Goal: Obtain resource: Download file/media

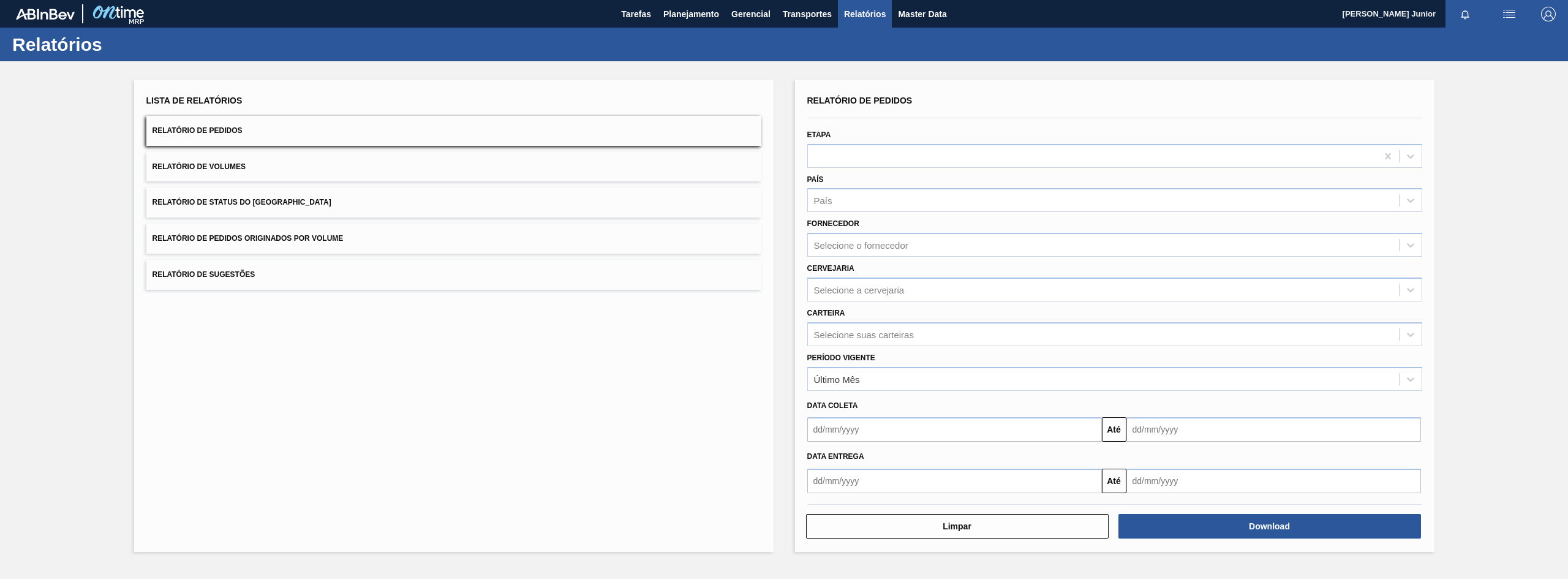
click at [280, 226] on button "Relatório de Pedidos Originados por Volume" at bounding box center [454, 238] width 615 height 30
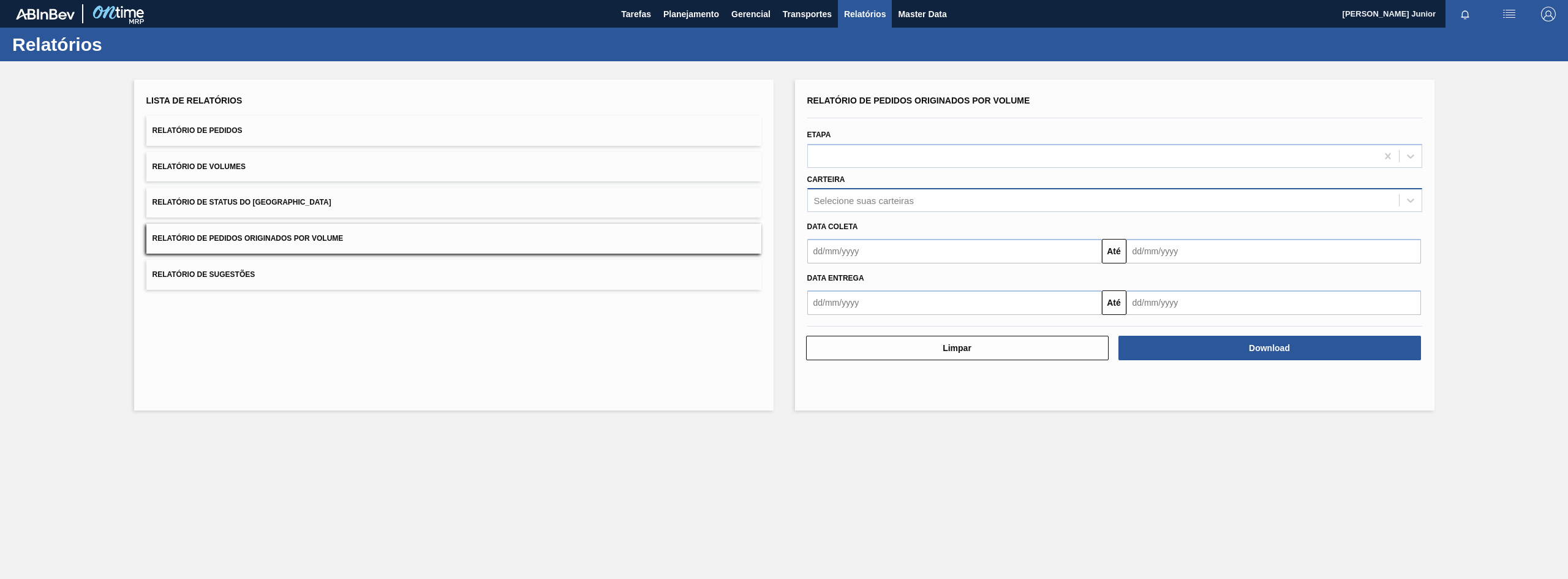
click at [841, 191] on div "Selecione suas carteiras" at bounding box center [1115, 200] width 615 height 24
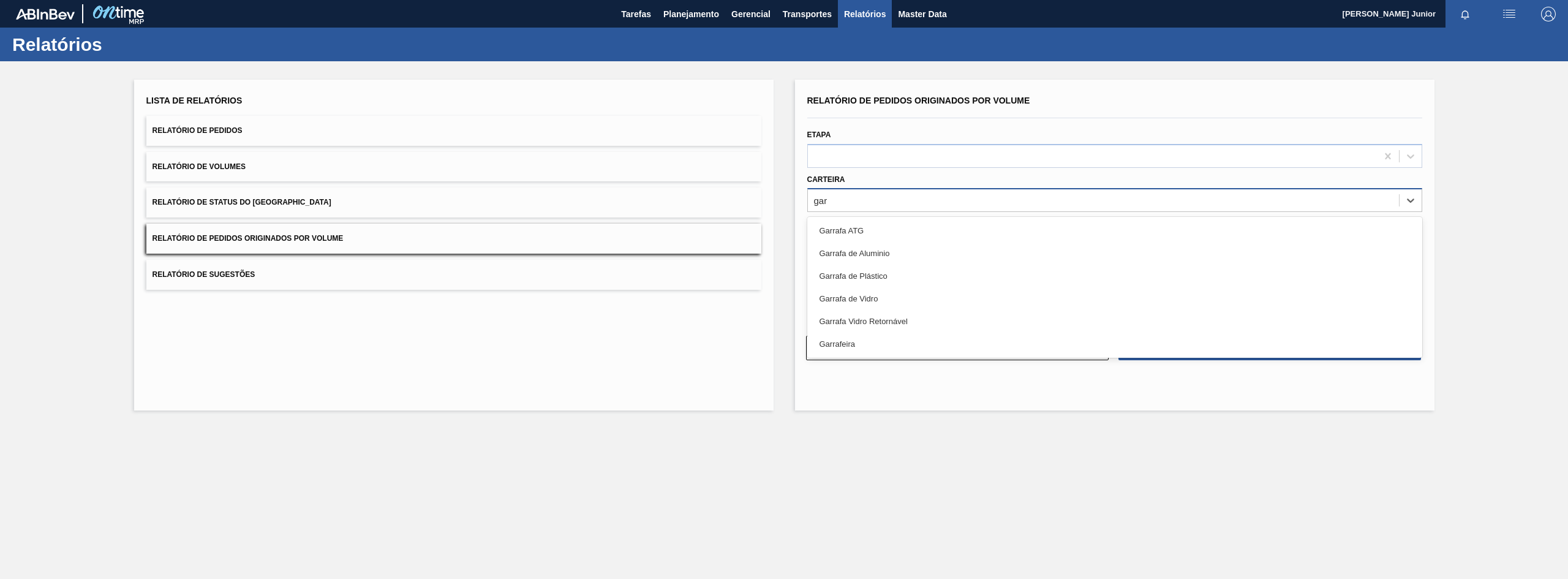
type input "garr"
click at [874, 295] on div "Garrafa de Vidro" at bounding box center [1115, 298] width 615 height 23
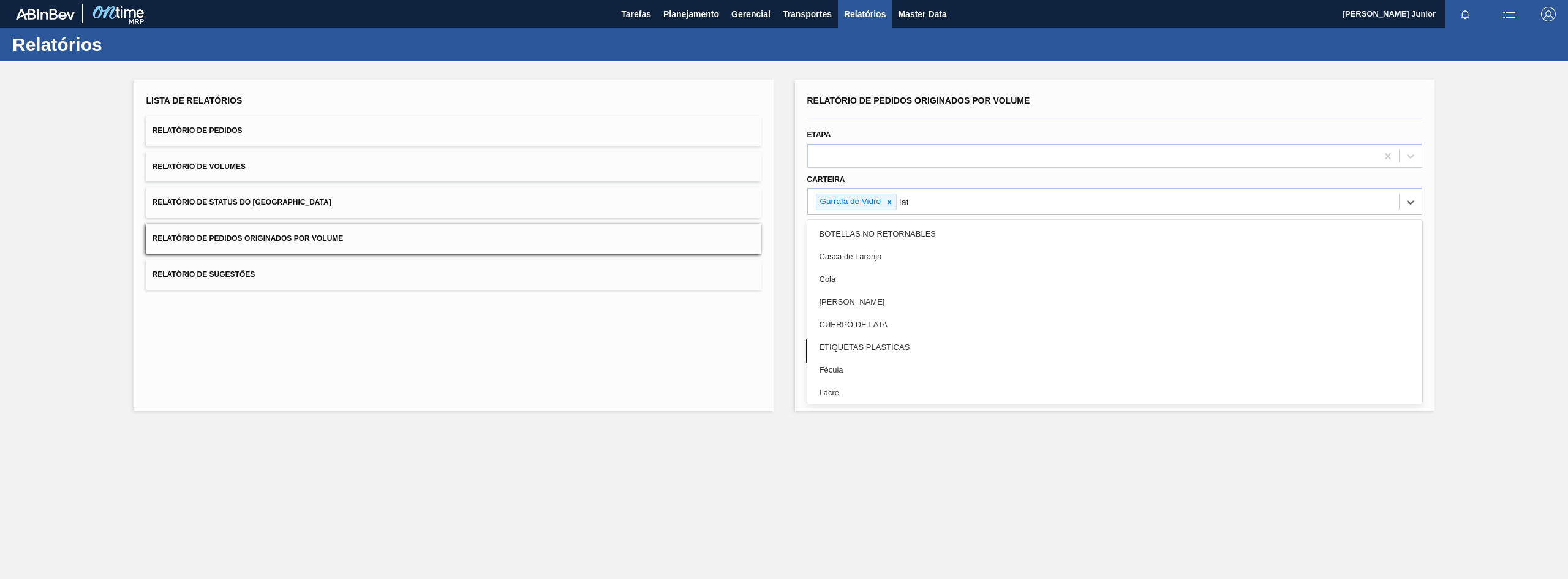
type input "lata"
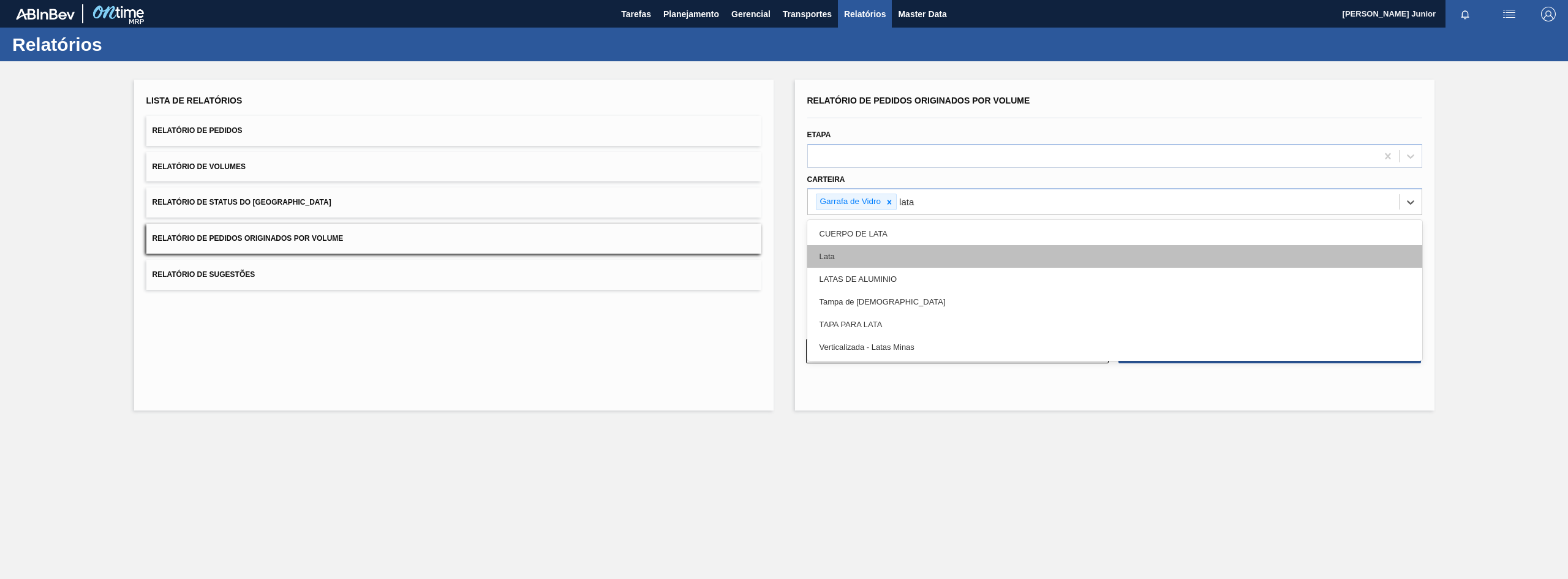
click at [860, 249] on div "Lata" at bounding box center [1115, 256] width 615 height 23
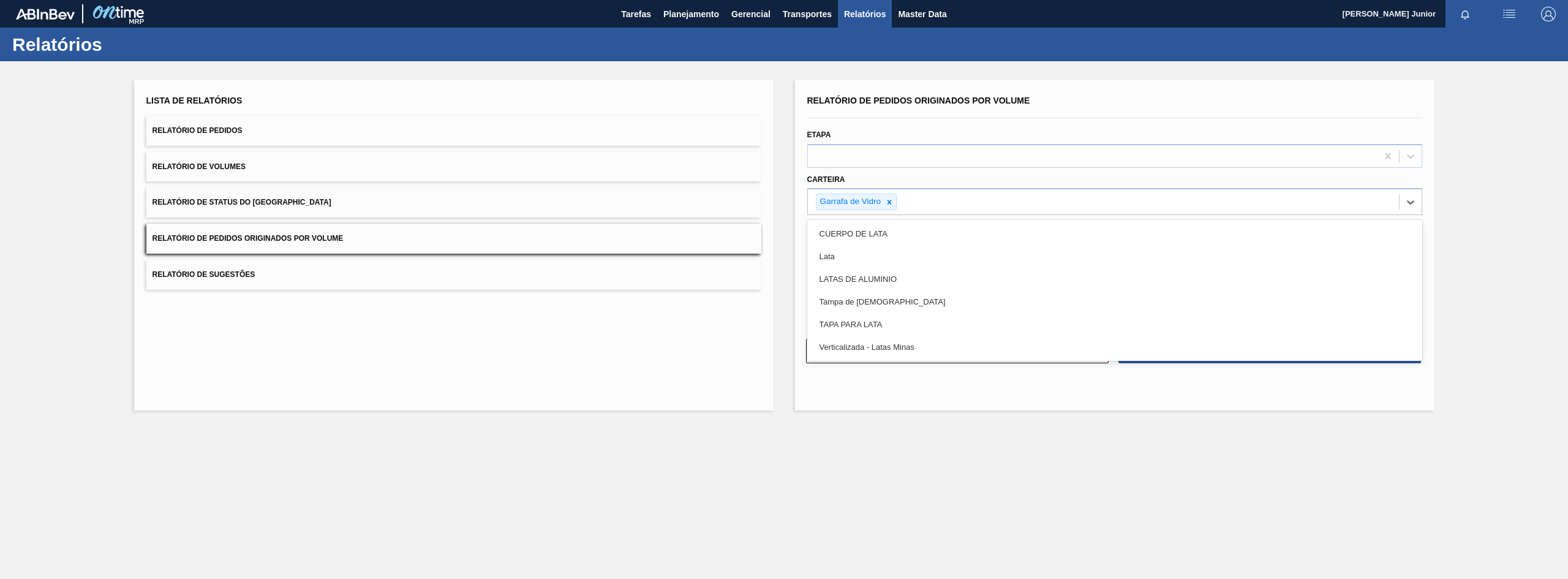
type input "a"
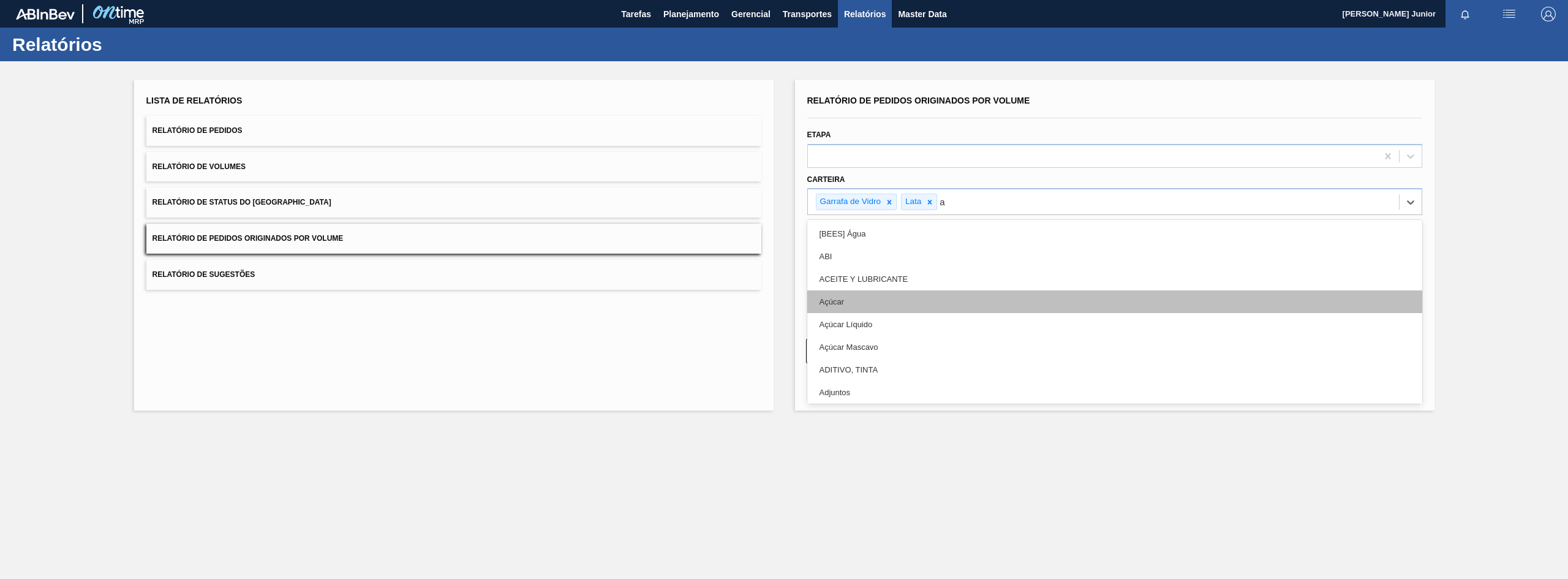
click at [887, 294] on div "Açúcar" at bounding box center [1115, 302] width 615 height 23
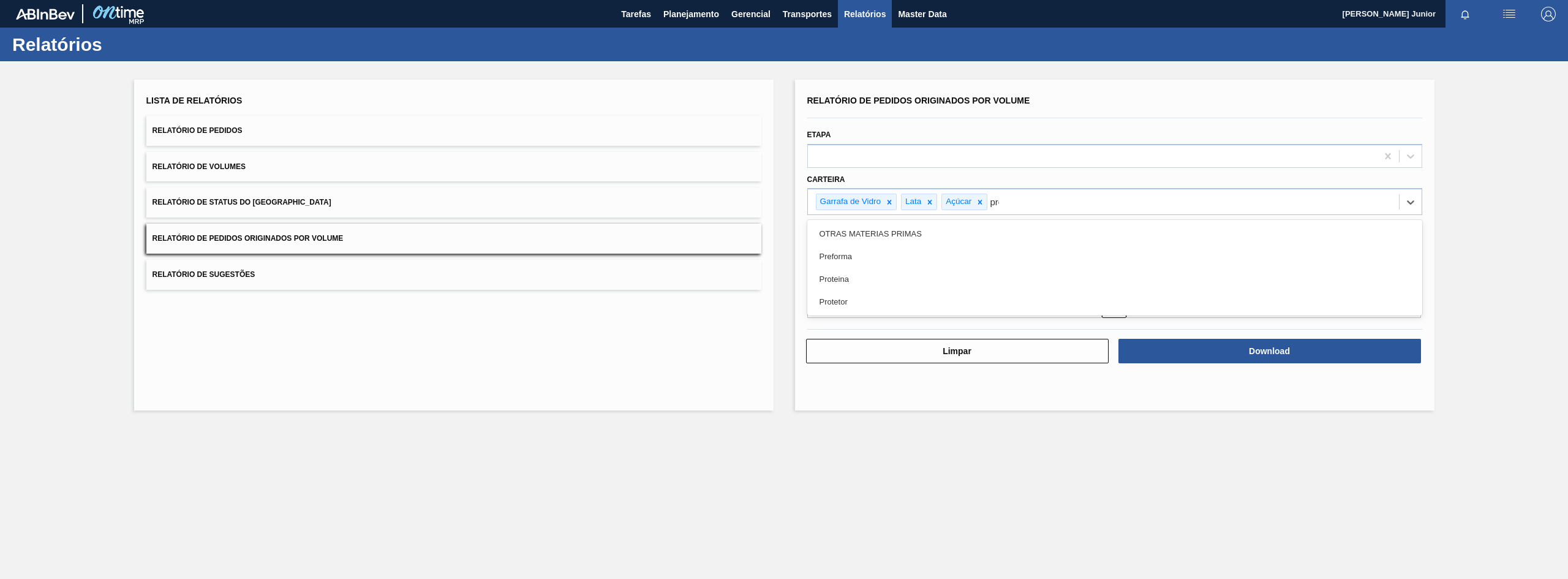
type input "pref"
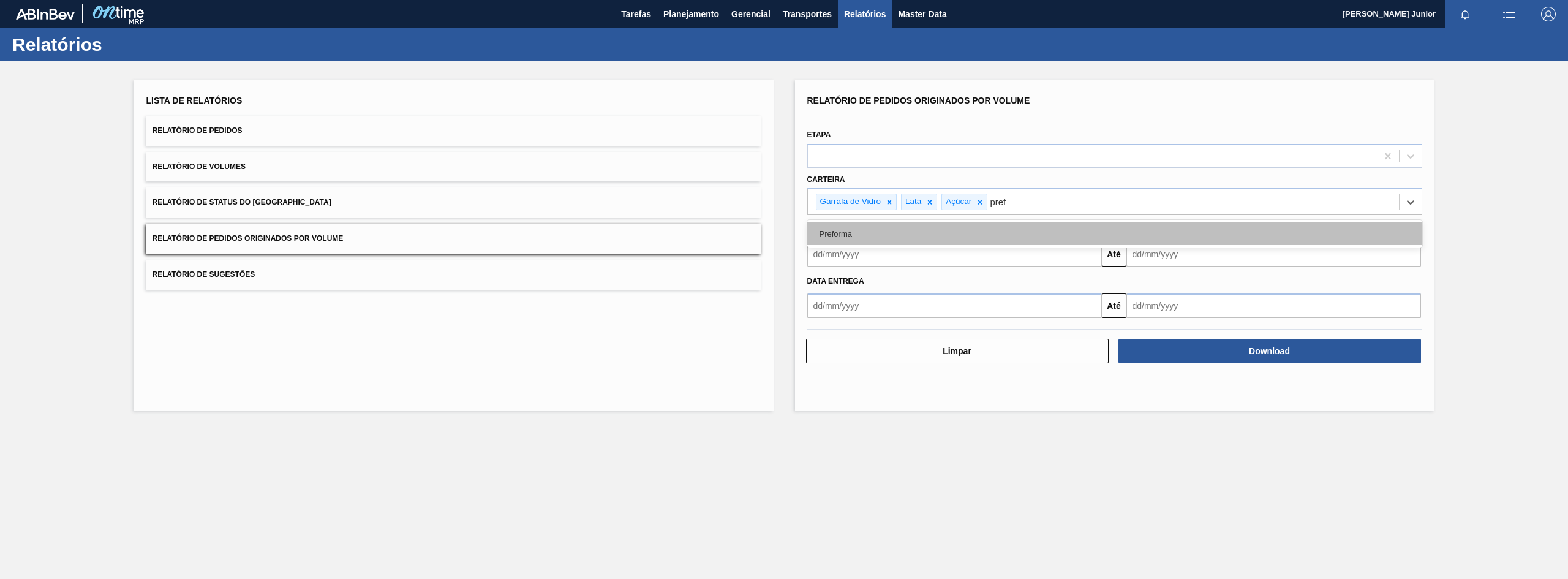
click at [972, 237] on div "Preforma" at bounding box center [1115, 233] width 615 height 23
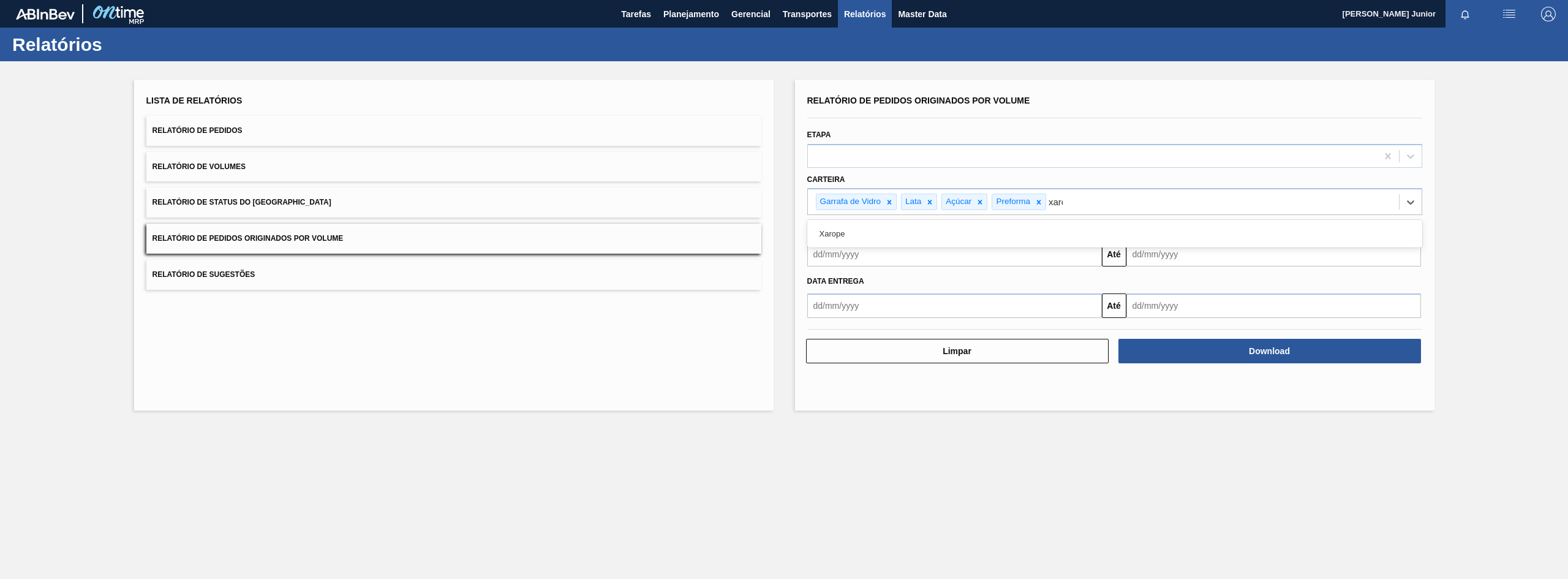
type input "xarop"
click at [972, 237] on div "Xarope" at bounding box center [1115, 233] width 615 height 23
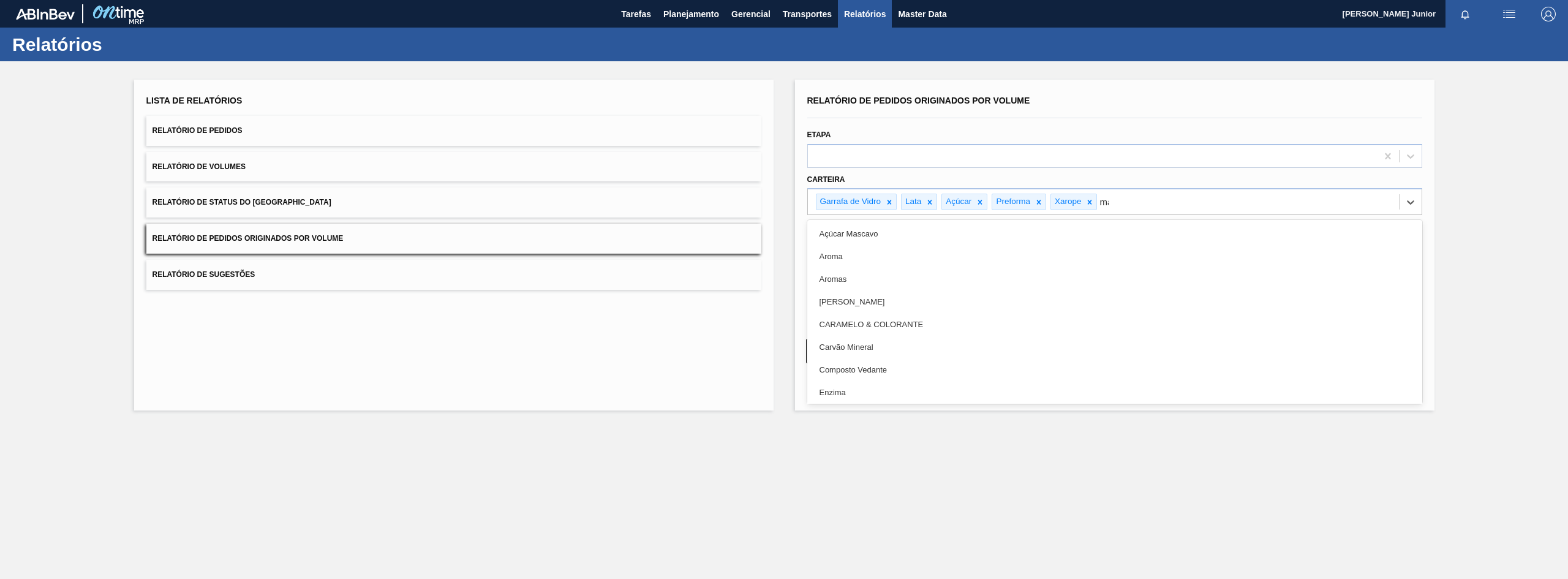
type input "mal"
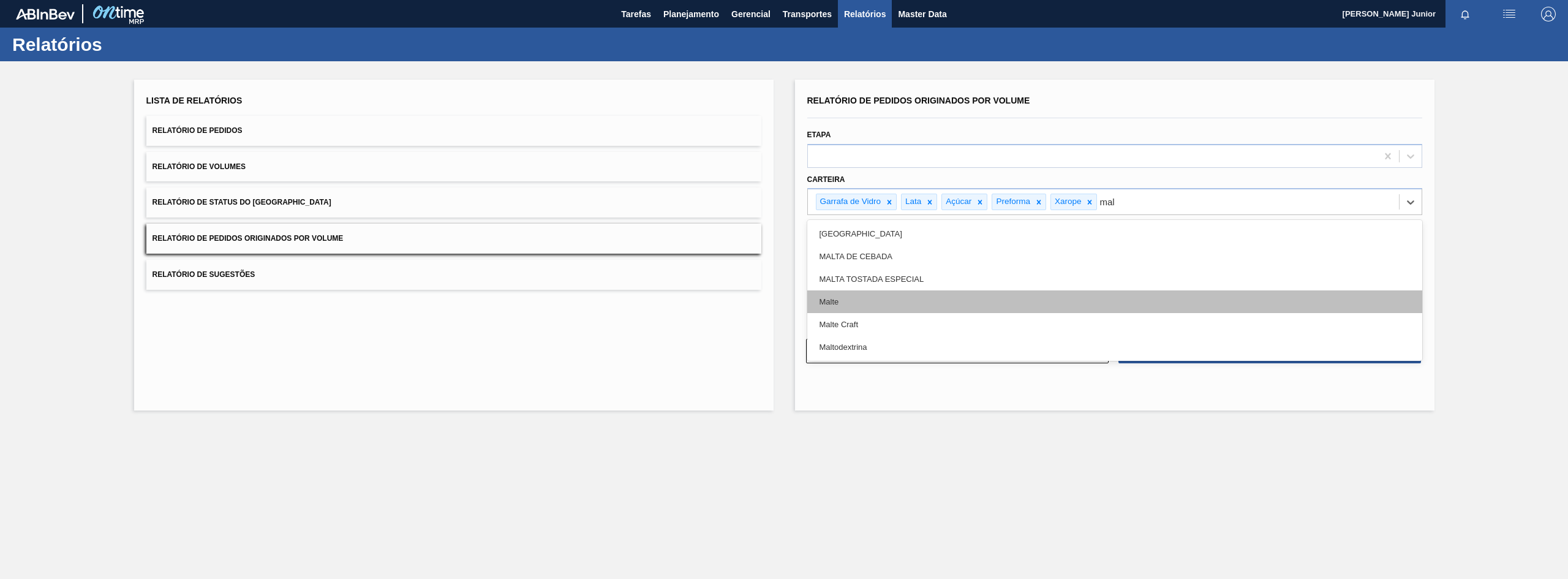
click at [929, 302] on div "Malte" at bounding box center [1115, 302] width 615 height 23
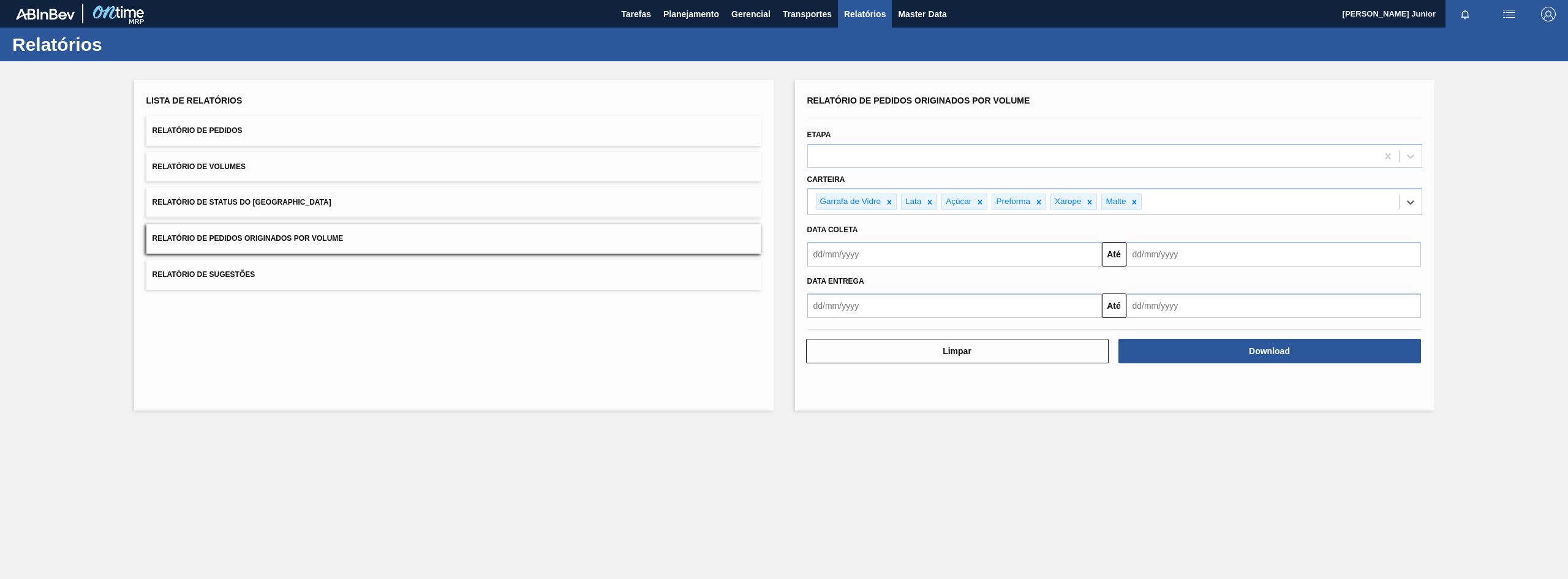
click at [903, 258] on input "text" at bounding box center [955, 254] width 294 height 25
click at [821, 284] on button "Previous Month" at bounding box center [819, 283] width 9 height 9
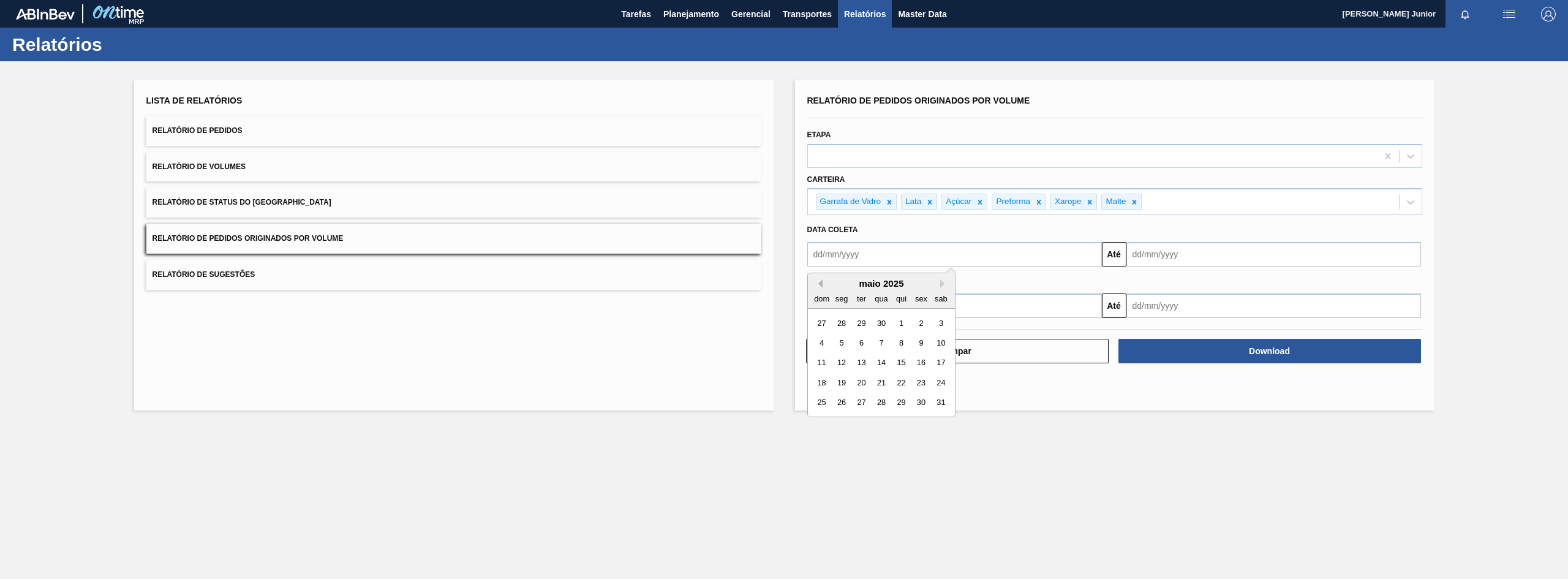
click at [821, 284] on button "Previous Month" at bounding box center [819, 283] width 9 height 9
click at [882, 323] on div "1" at bounding box center [881, 323] width 17 height 17
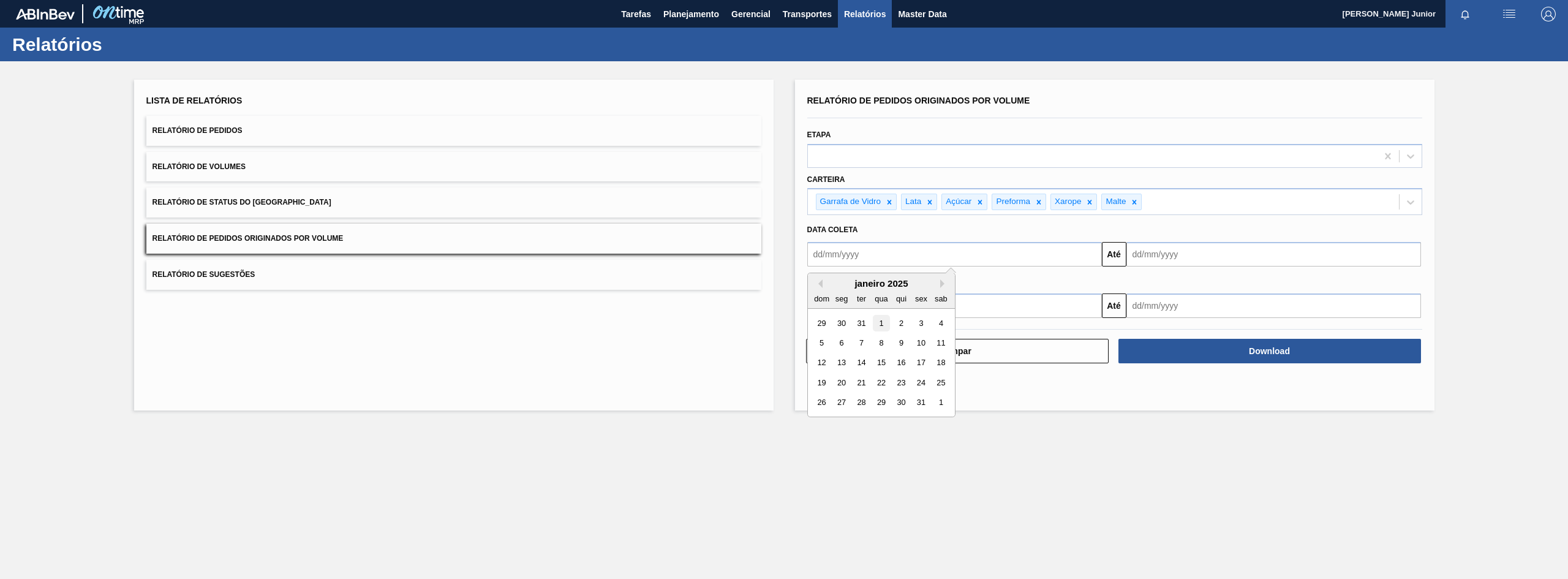
type input "[DATE]"
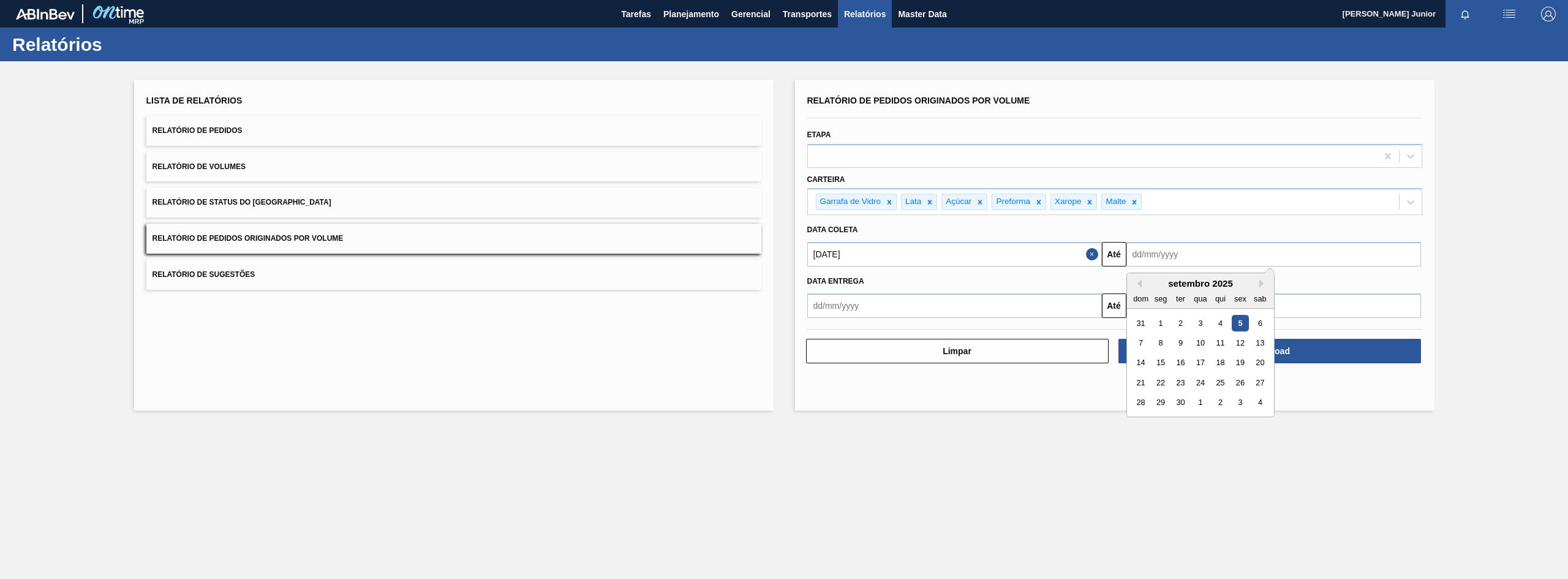
click at [1199, 245] on input "text" at bounding box center [1274, 254] width 294 height 25
click at [1220, 326] on div "4" at bounding box center [1220, 323] width 17 height 17
type input "[DATE]"
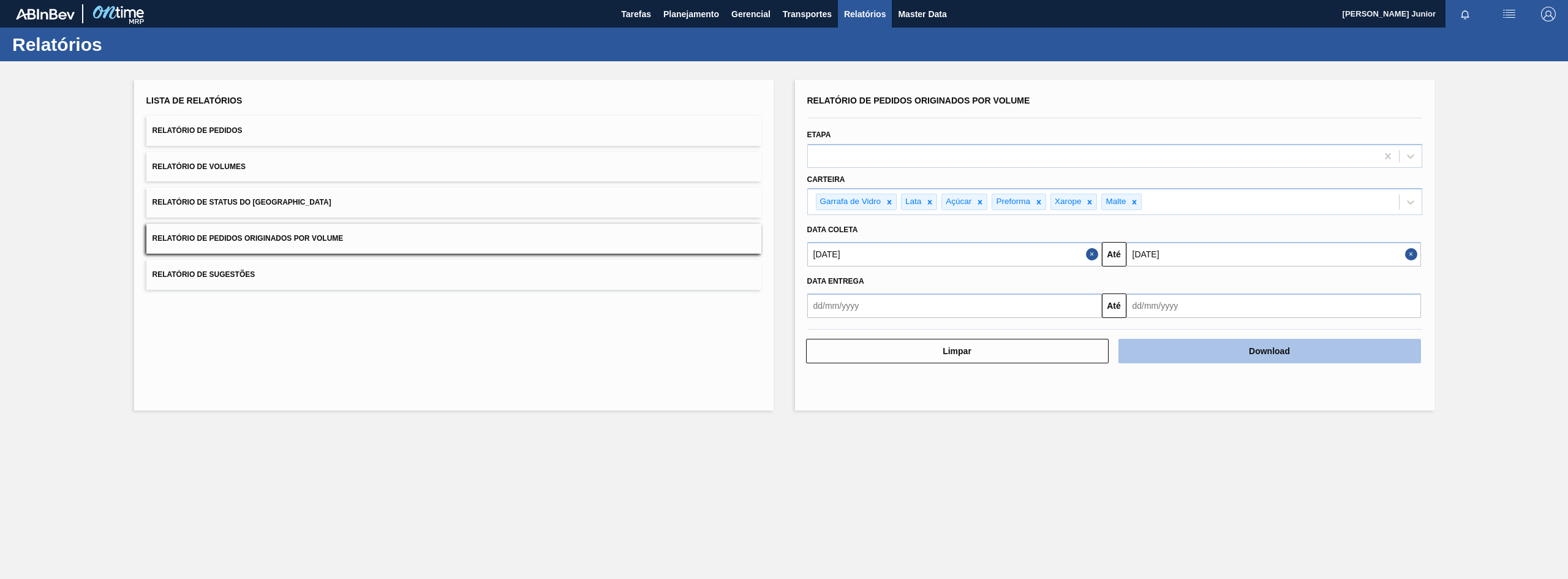
click at [1184, 361] on button "Download" at bounding box center [1270, 351] width 302 height 25
